Goal: Task Accomplishment & Management: Manage account settings

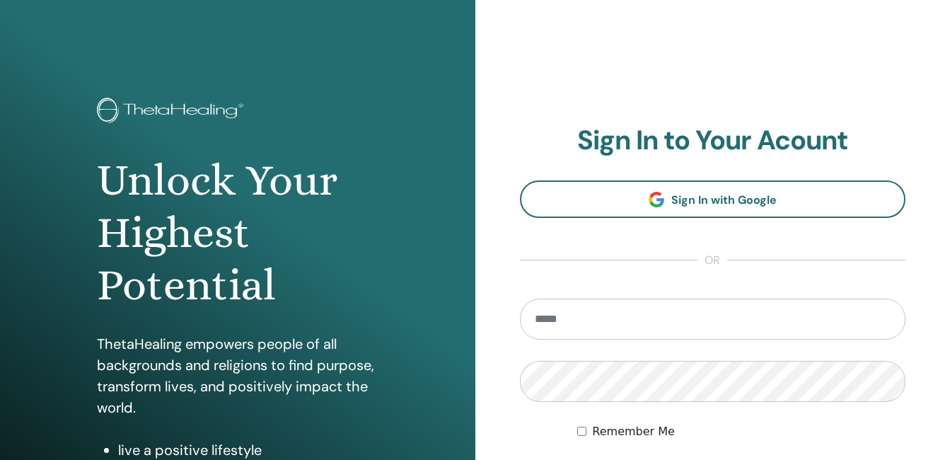
click at [617, 313] on input "email" at bounding box center [713, 319] width 386 height 41
type input "**********"
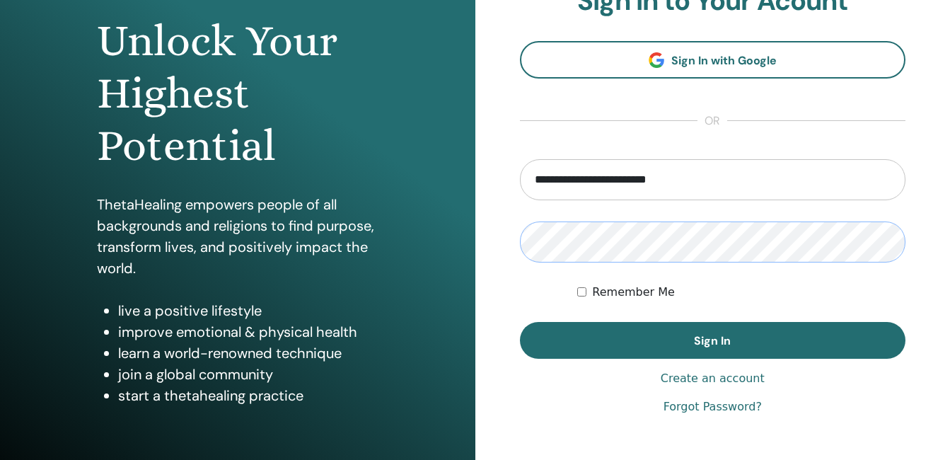
scroll to position [141, 0]
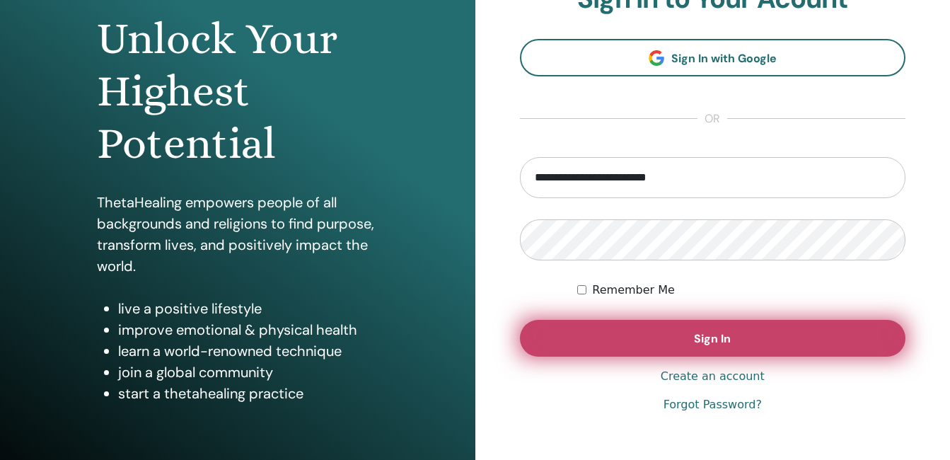
click at [709, 333] on span "Sign In" at bounding box center [712, 338] width 37 height 15
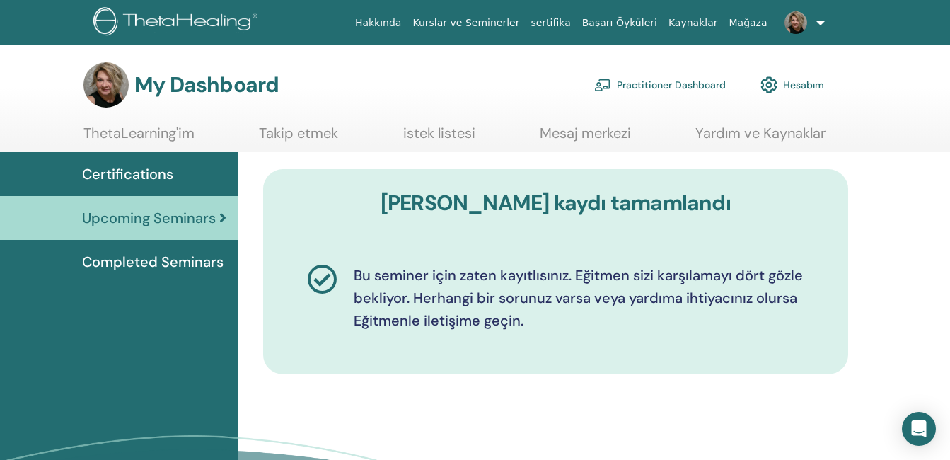
click at [817, 21] on link at bounding box center [802, 22] width 58 height 45
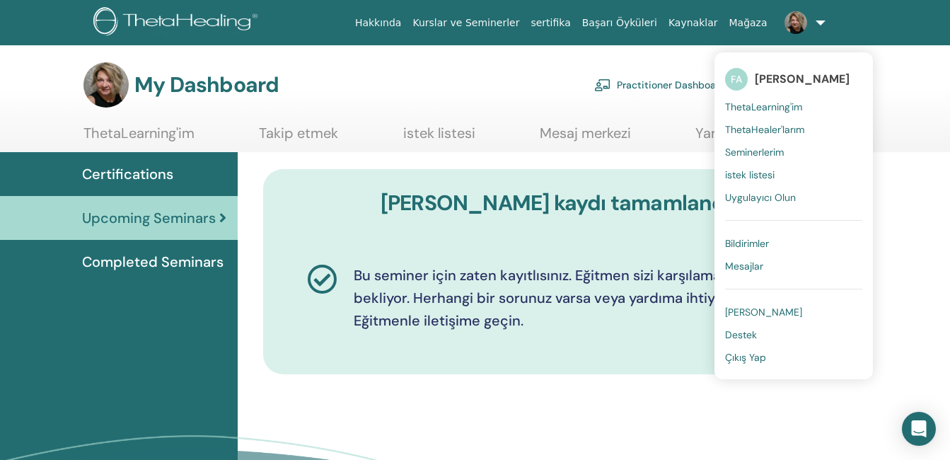
click at [765, 354] on span "Çıkış Yap" at bounding box center [745, 357] width 41 height 13
